Goal: Transaction & Acquisition: Obtain resource

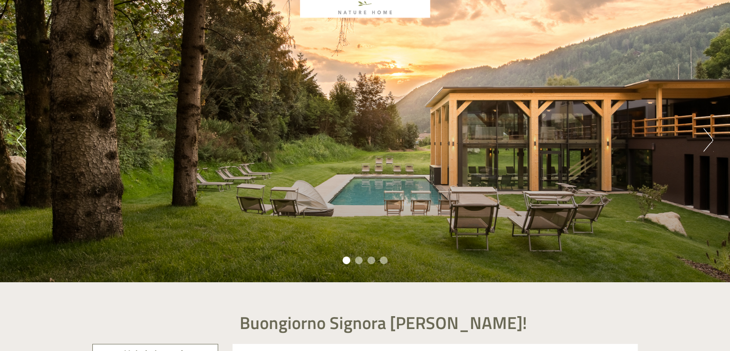
scroll to position [78, 0]
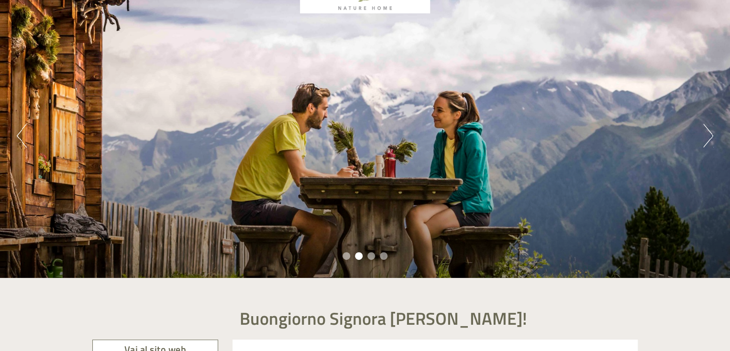
click at [700, 137] on div "Previous Next 1 2 3 4" at bounding box center [365, 135] width 730 height 285
click at [710, 138] on button "Next" at bounding box center [708, 136] width 10 height 24
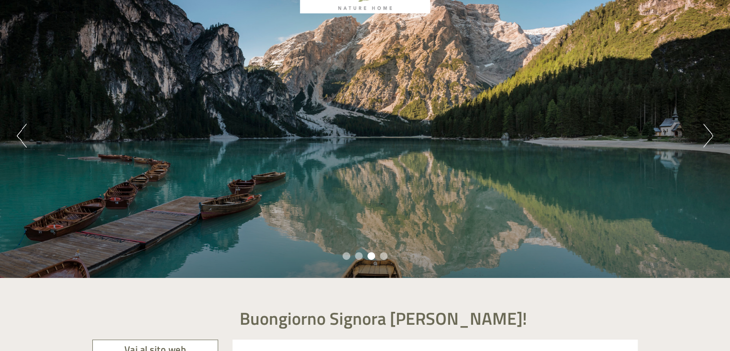
click at [710, 138] on button "Next" at bounding box center [708, 136] width 10 height 24
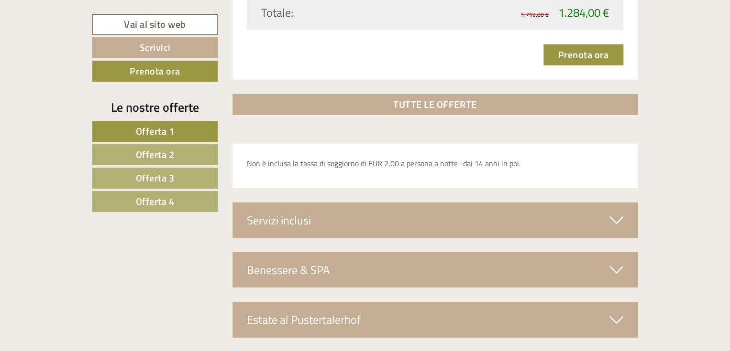
scroll to position [3225, 0]
click at [182, 194] on link "Offerta 4" at bounding box center [154, 201] width 125 height 21
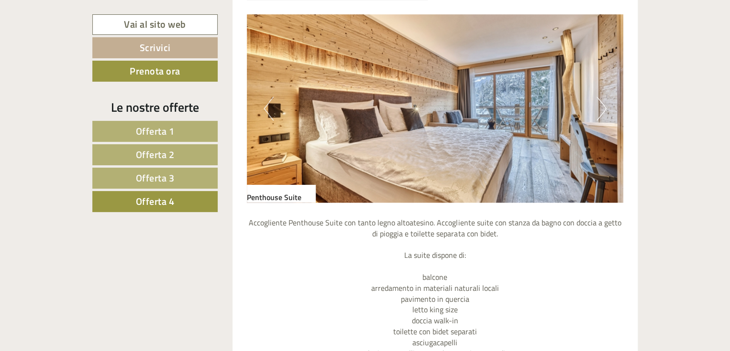
scroll to position [865, 0]
click at [612, 112] on img at bounding box center [435, 109] width 377 height 188
click at [602, 109] on button "Next" at bounding box center [601, 109] width 10 height 24
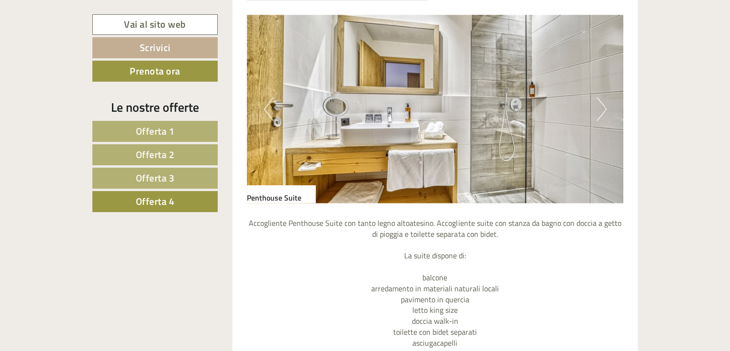
click at [602, 109] on button "Next" at bounding box center [601, 109] width 10 height 24
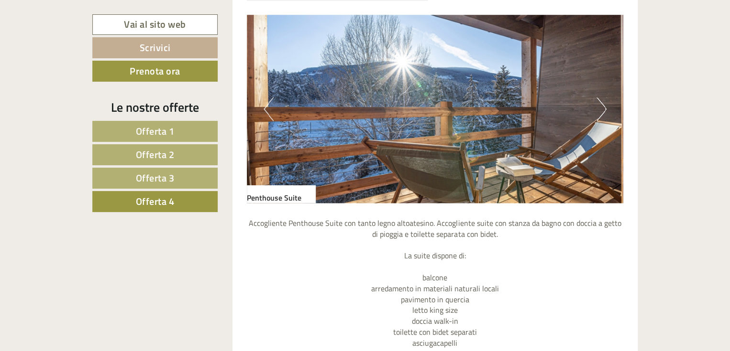
click at [602, 109] on button "Next" at bounding box center [601, 109] width 10 height 24
